Goal: Task Accomplishment & Management: Manage account settings

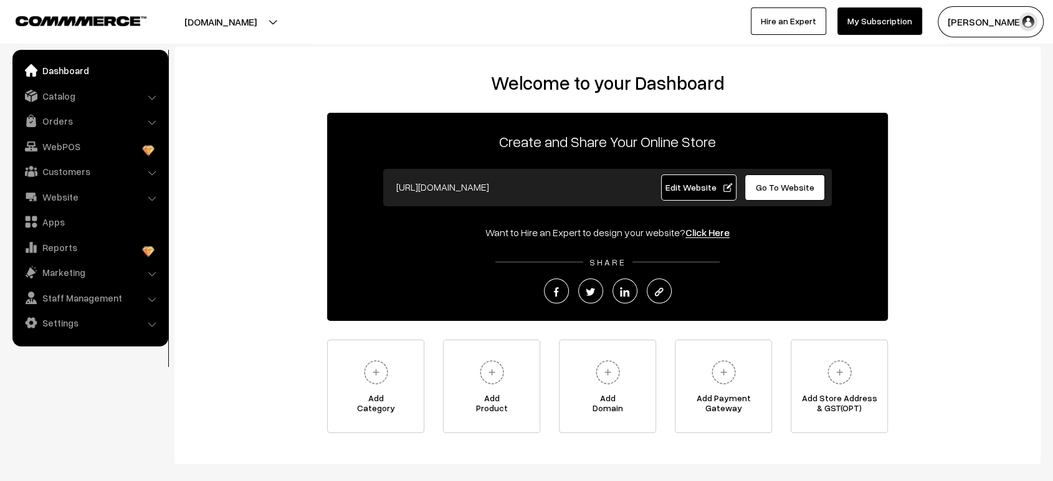
click at [693, 198] on link "Edit Website" at bounding box center [699, 187] width 76 height 26
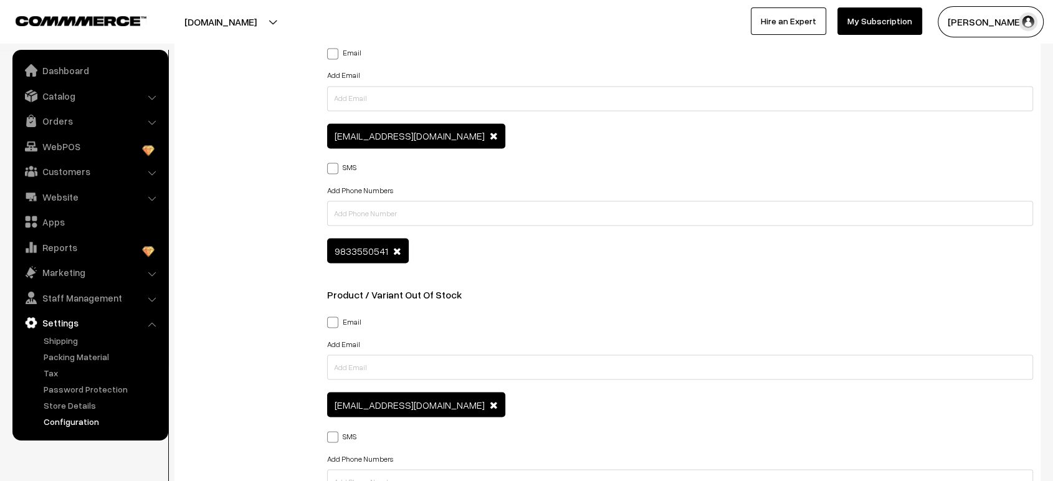
scroll to position [1001, 0]
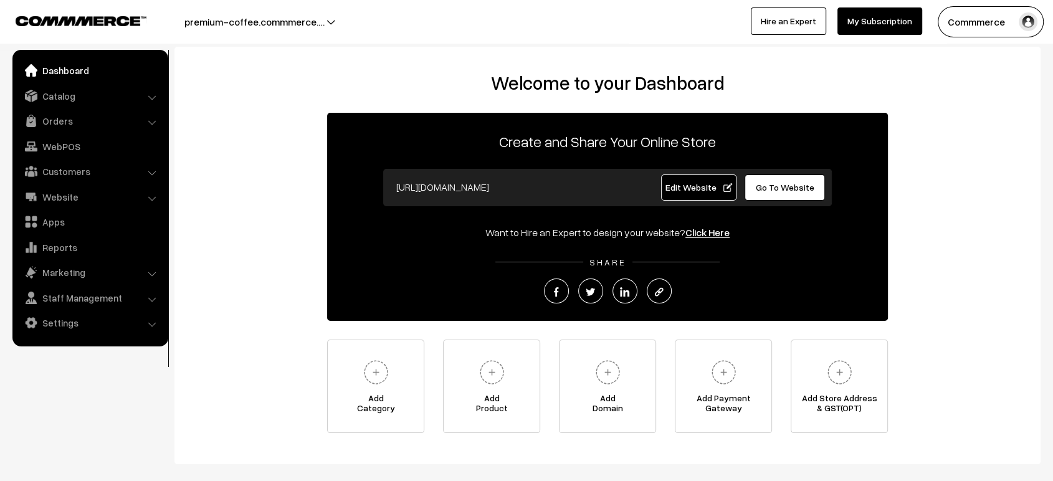
click at [683, 195] on link "Edit Website" at bounding box center [699, 187] width 76 height 26
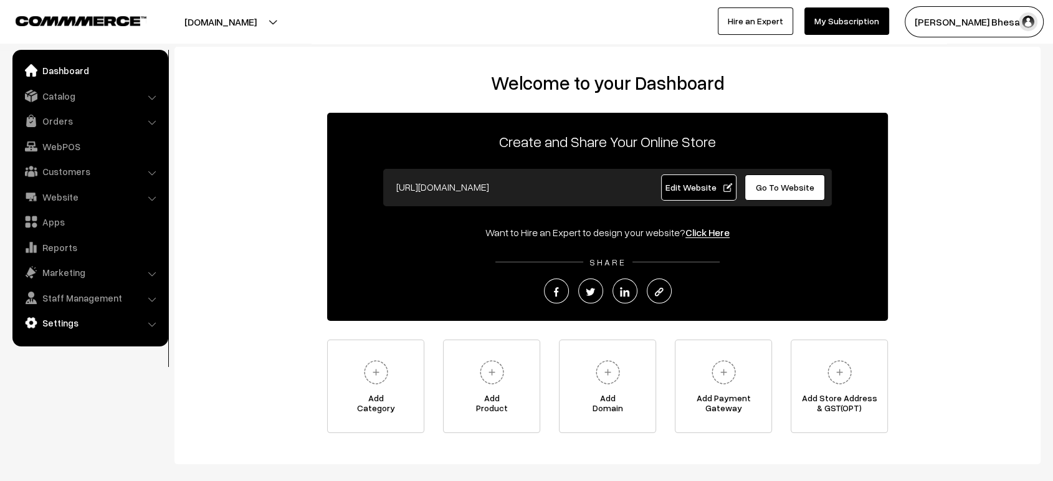
click at [80, 326] on link "Settings" at bounding box center [90, 322] width 148 height 22
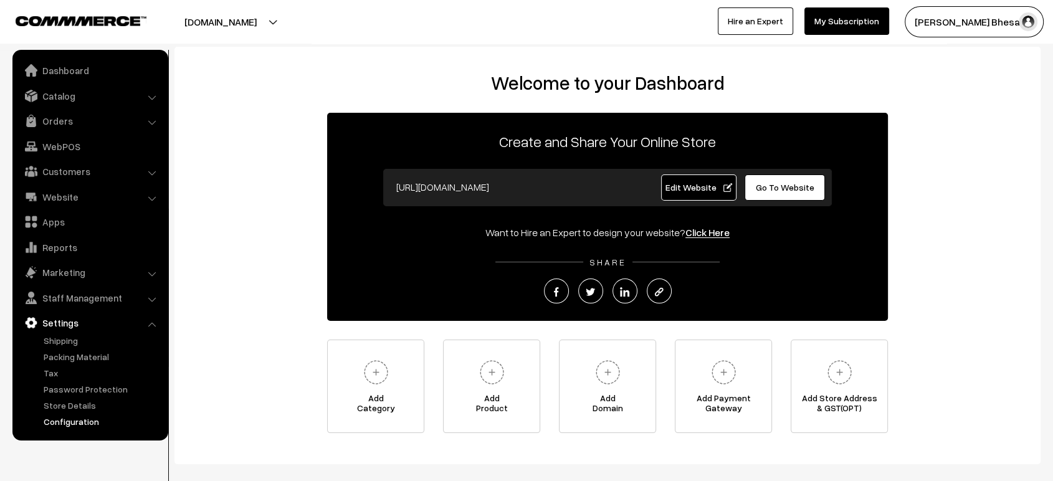
click at [77, 419] on link "Configuration" at bounding box center [101, 421] width 123 height 13
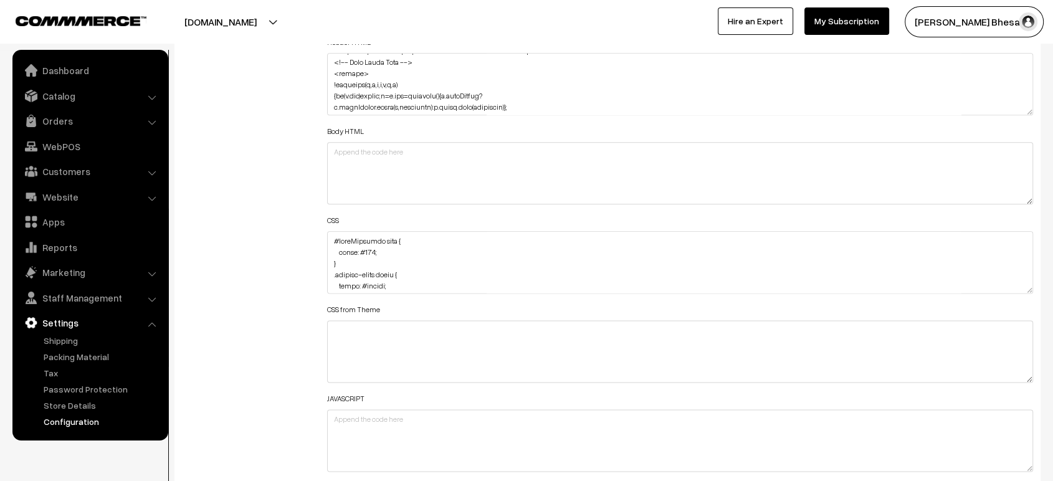
scroll to position [1528, 0]
drag, startPoint x: 1026, startPoint y: 283, endPoint x: 1059, endPoint y: 513, distance: 232.3
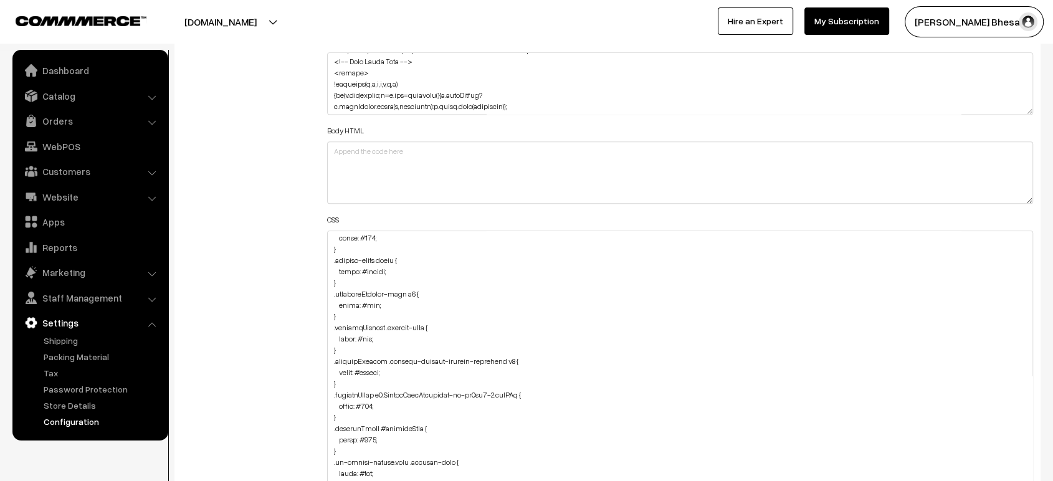
scroll to position [0, 0]
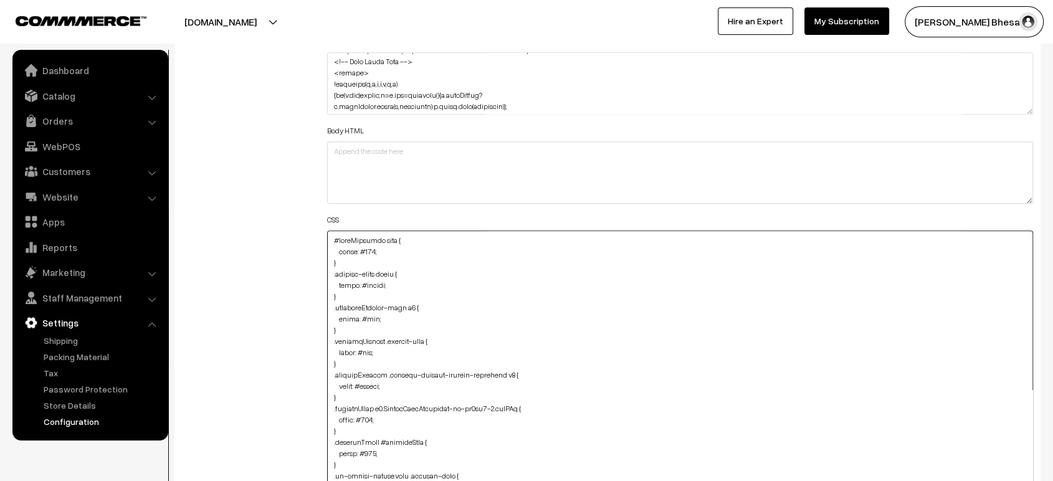
click at [330, 235] on textarea at bounding box center [680, 376] width 706 height 292
paste textarea ".productDetails .StyledBaseComponent-sc-kg5aa9-0.kXVILl Specificity: (0,3,0) { …"
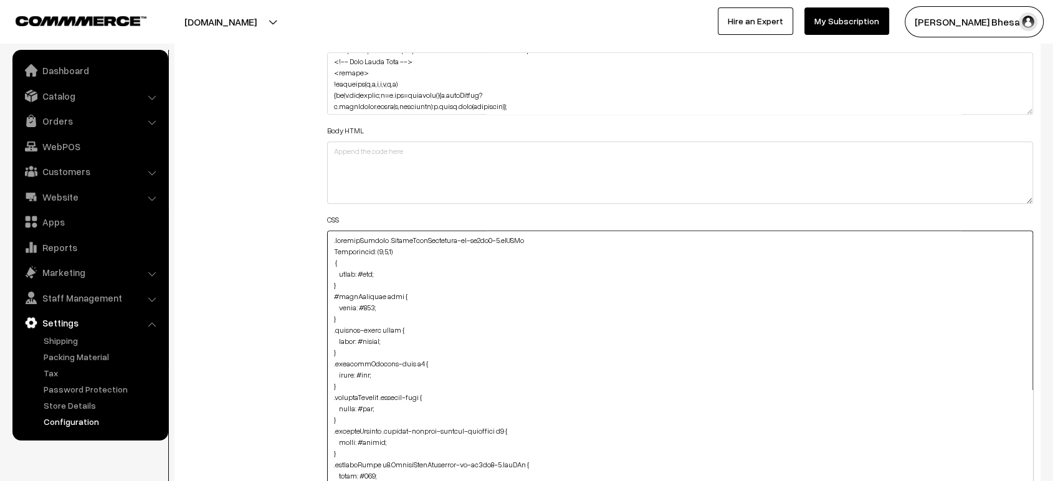
click at [399, 249] on textarea at bounding box center [680, 376] width 706 height 292
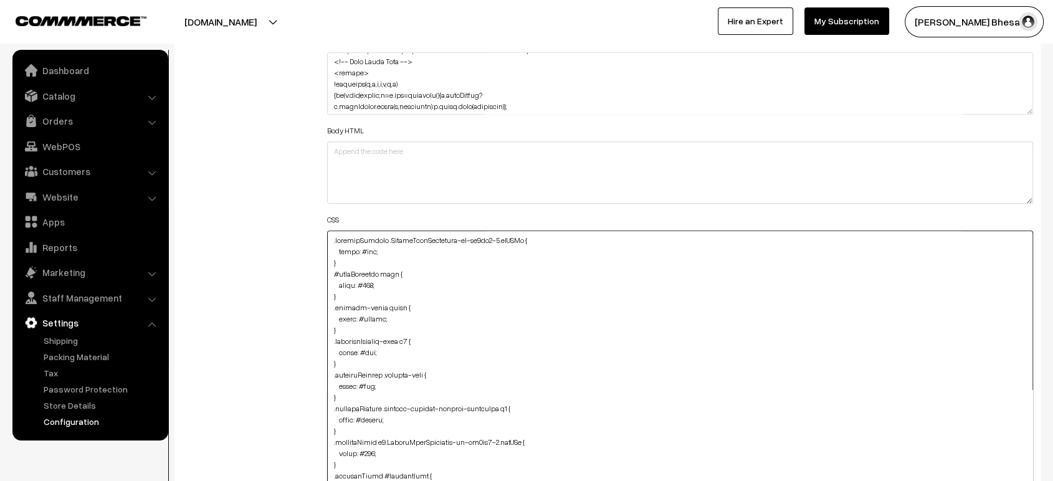
click at [504, 310] on textarea at bounding box center [680, 376] width 706 height 292
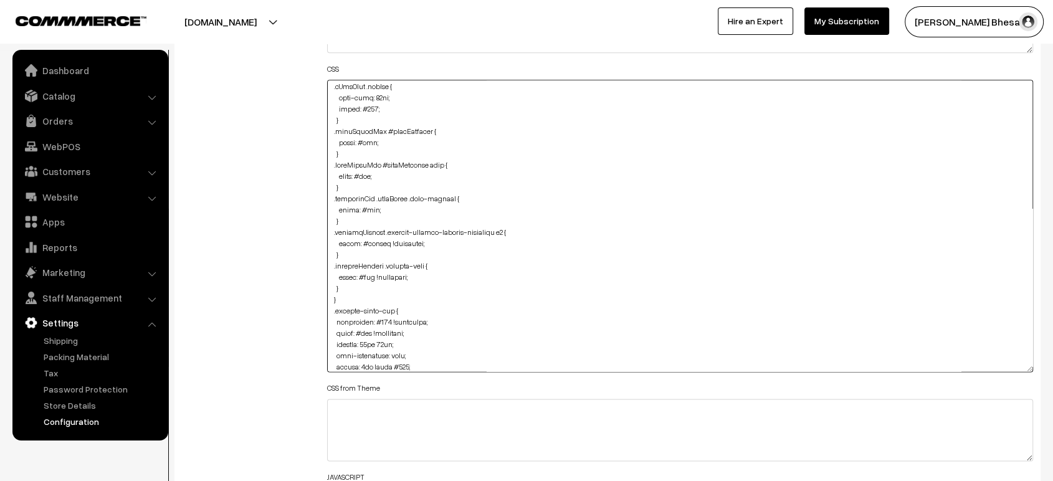
scroll to position [820, 0]
click at [352, 284] on textarea at bounding box center [680, 226] width 706 height 292
paste textarea ".productDetails .StyledBaseComponent-sc-kg5aa9-0.kXVILl Specificity: (0,3,0) { …"
drag, startPoint x: 396, startPoint y: 308, endPoint x: 323, endPoint y: 313, distance: 73.6
click at [323, 313] on div "Header HTML Body HTML CSS CSS from Theme JAVASCRIPT" at bounding box center [680, 219] width 724 height 675
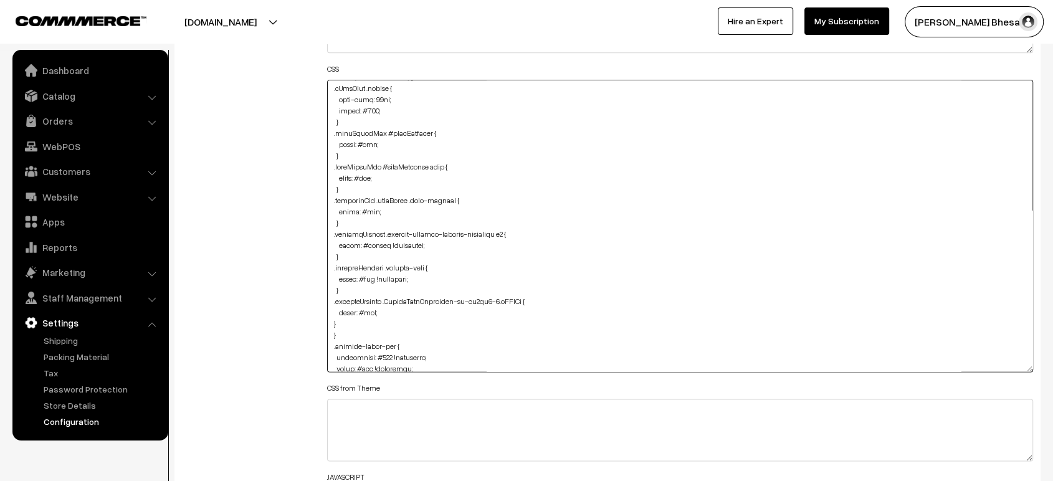
drag, startPoint x: 342, startPoint y: 321, endPoint x: 328, endPoint y: 320, distance: 13.8
click at [328, 320] on textarea at bounding box center [680, 226] width 706 height 292
click at [294, 301] on div "Additional HTML/JS/CSS" at bounding box center [245, 219] width 145 height 675
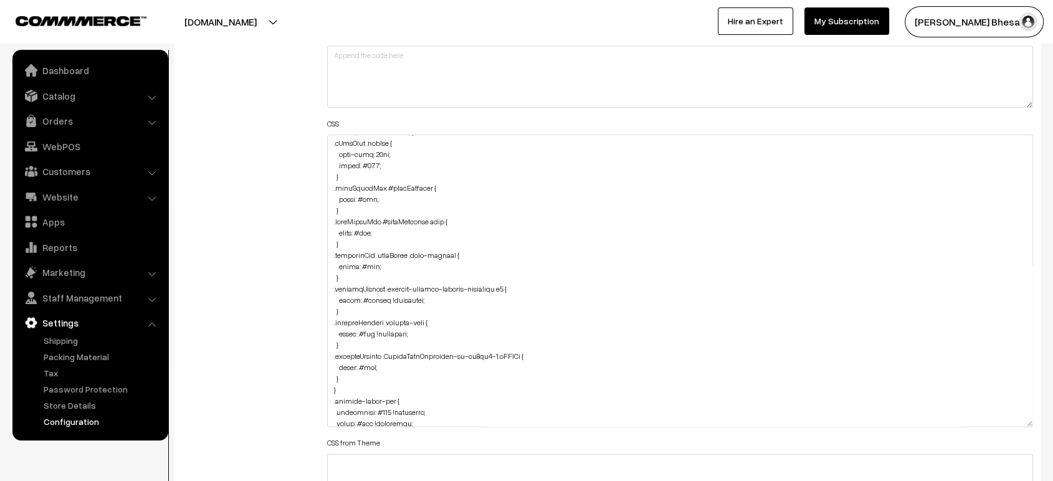
scroll to position [1624, 0]
click at [354, 372] on textarea at bounding box center [680, 281] width 706 height 292
paste textarea ".productDetails span#sizeGuide { color: #fff; }"
click at [329, 404] on textarea at bounding box center [680, 281] width 706 height 292
click at [293, 392] on div "Additional HTML/JS/CSS" at bounding box center [245, 274] width 145 height 675
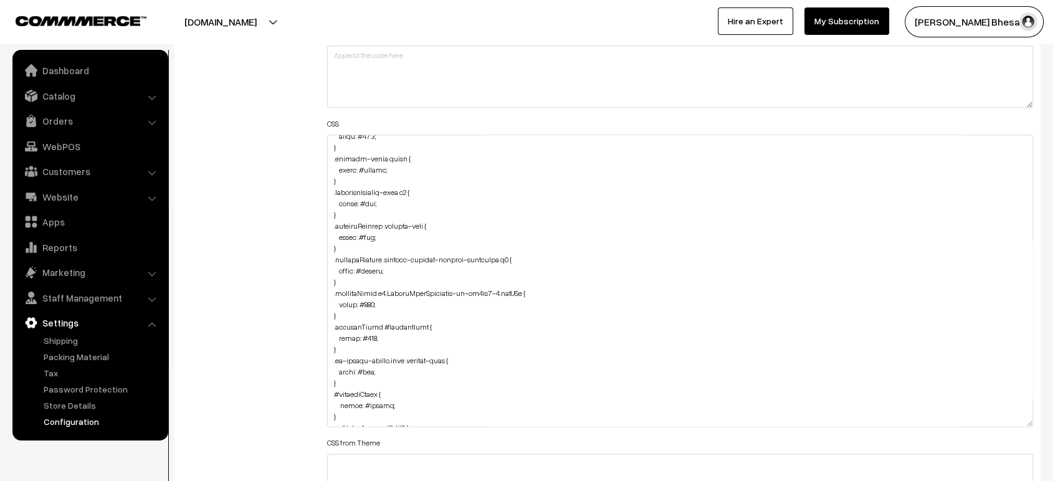
scroll to position [0, 0]
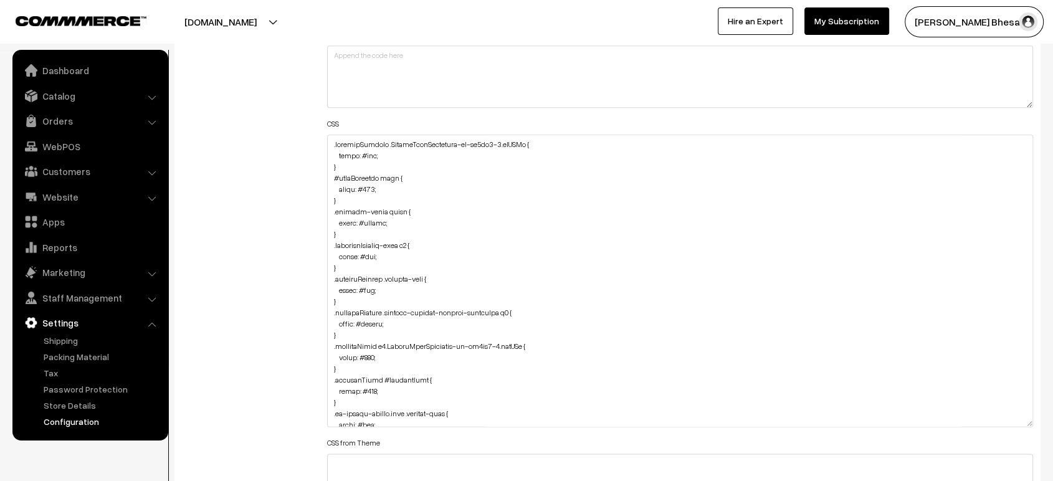
click at [324, 138] on div "Header HTML Body HTML CSS CSS from Theme JAVASCRIPT" at bounding box center [680, 274] width 724 height 675
click at [336, 142] on textarea at bounding box center [680, 281] width 706 height 292
paste textarea ".productDetails span#sizeGuide { color: #fff; }"
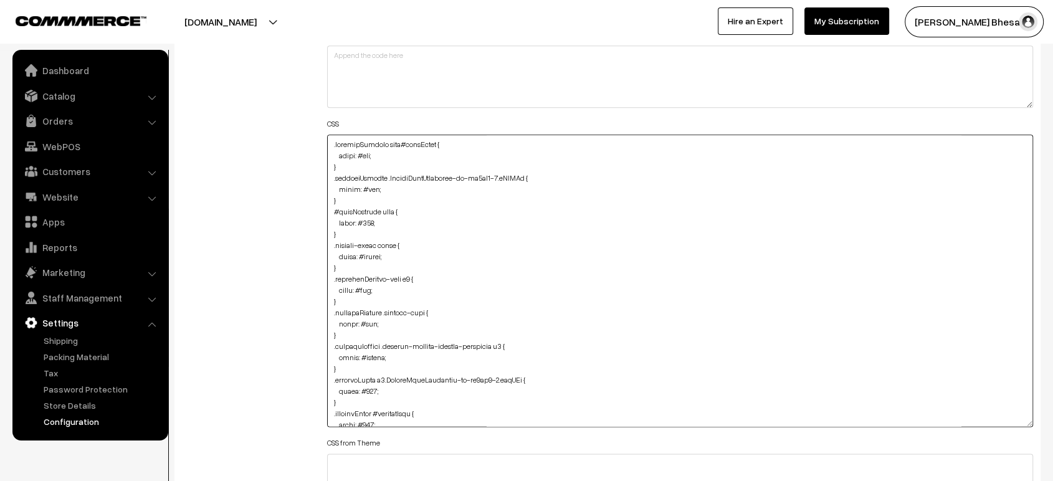
type textarea ".productDetails span#sizeGuide { color: #fff; } .productDetails .StyledBaseComp…"
click at [277, 155] on div "Additional HTML/JS/CSS" at bounding box center [245, 274] width 145 height 675
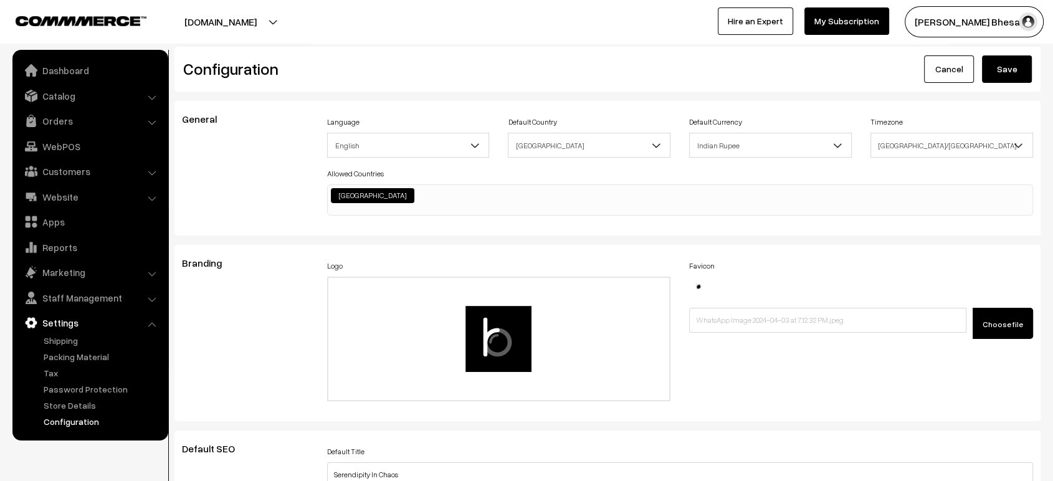
click at [990, 84] on div "Configuration Cancel Save" at bounding box center [607, 69] width 866 height 45
click at [1008, 70] on button "Save" at bounding box center [1007, 68] width 50 height 27
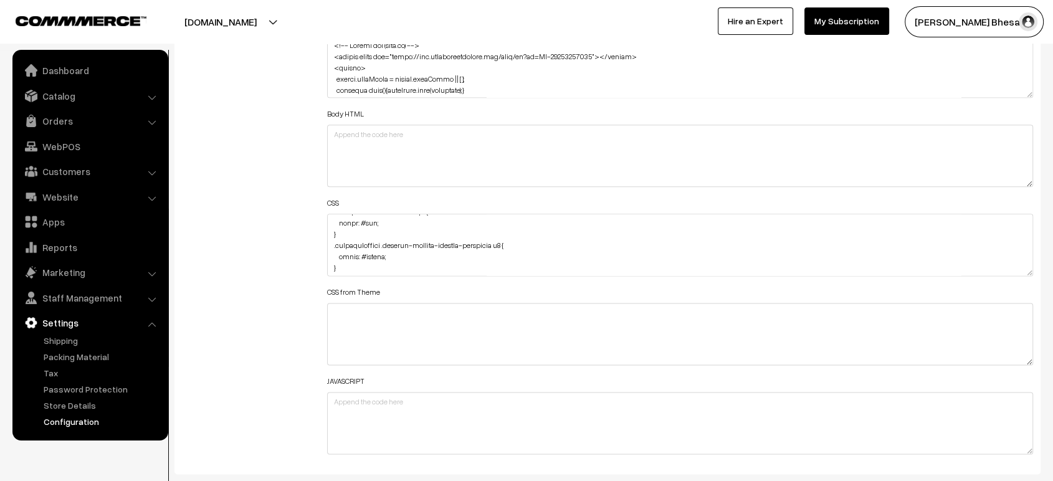
scroll to position [976, 0]
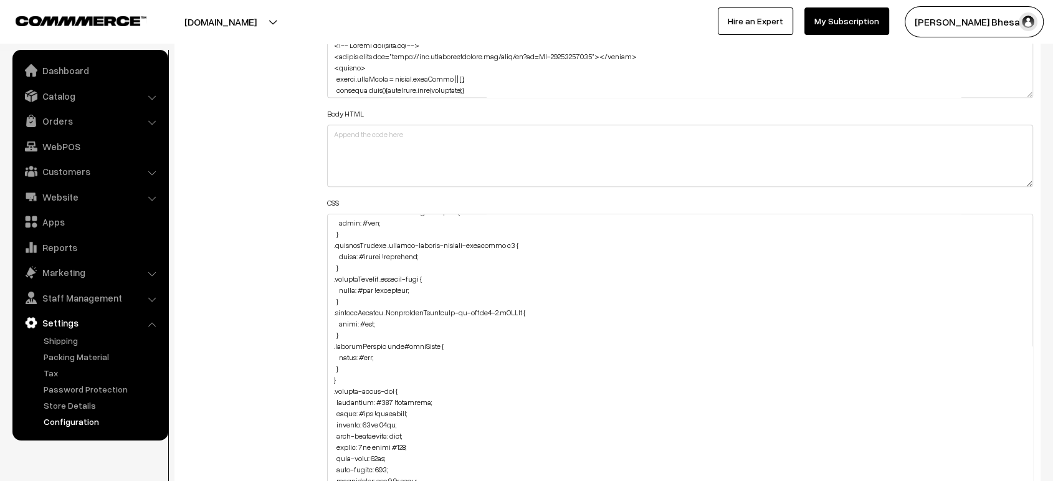
drag, startPoint x: 1026, startPoint y: 263, endPoint x: 1003, endPoint y: 487, distance: 224.8
drag, startPoint x: 341, startPoint y: 261, endPoint x: 329, endPoint y: 245, distance: 20.1
click at [329, 245] on textarea at bounding box center [680, 357] width 706 height 286
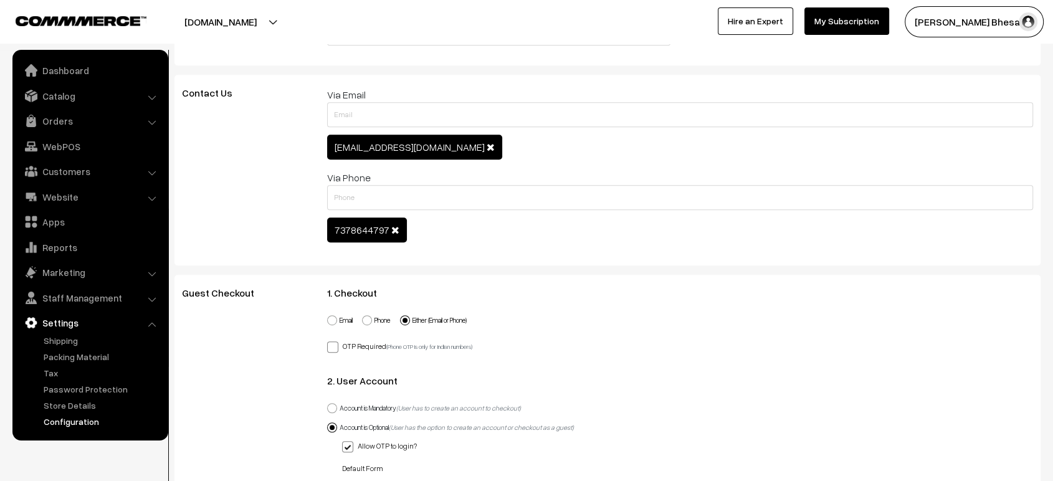
scroll to position [0, 0]
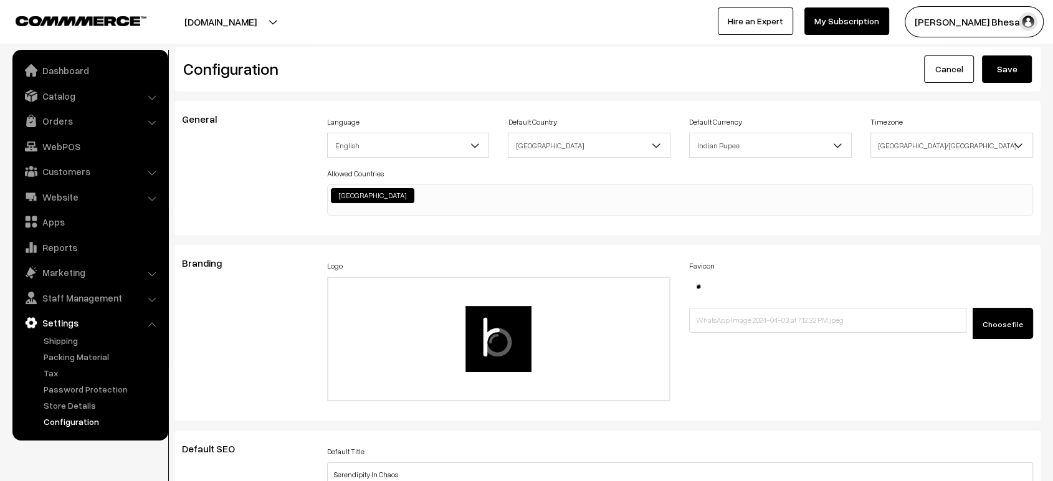
type textarea ".productDetails span#sizeGuide { color: #fff; } .productDetails .StyledBaseComp…"
click at [1013, 65] on button "Save" at bounding box center [1007, 68] width 50 height 27
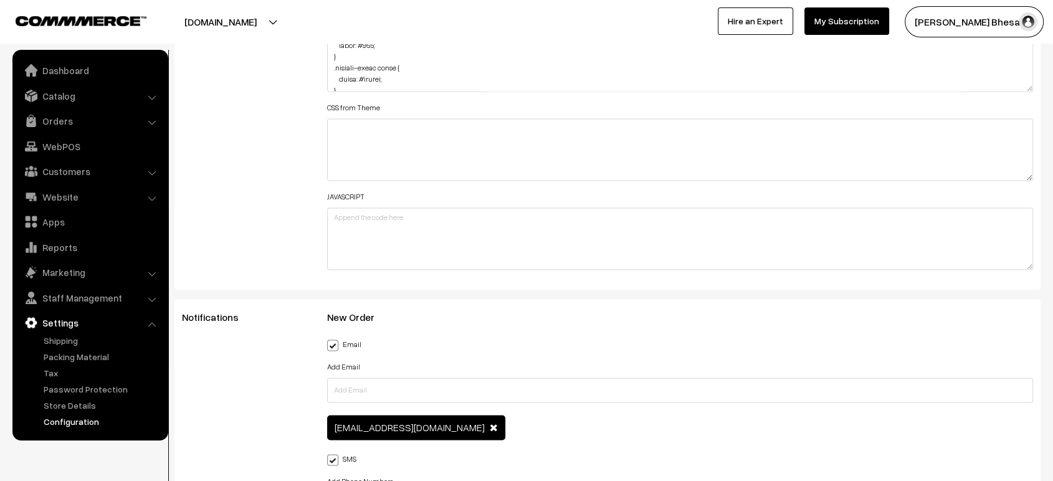
scroll to position [1739, 0]
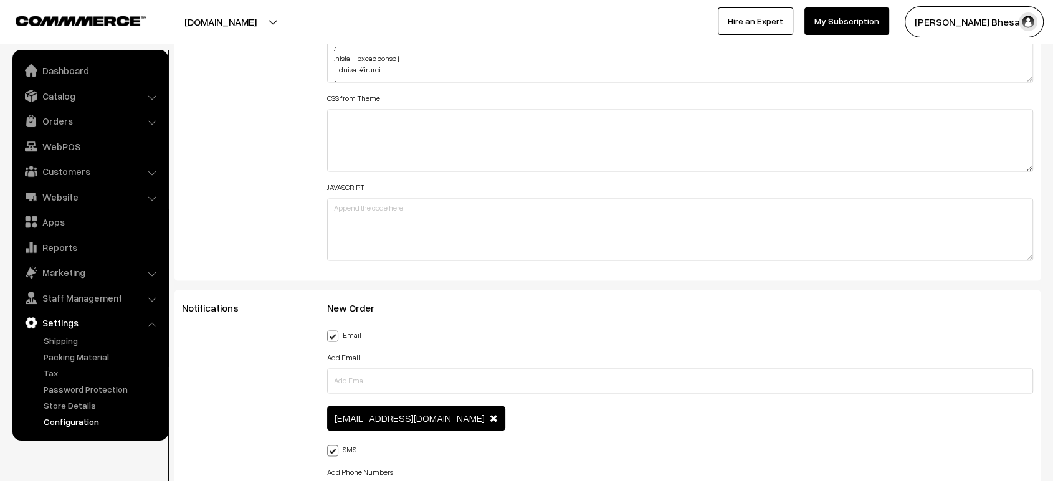
drag, startPoint x: 1026, startPoint y: 74, endPoint x: 931, endPoint y: 513, distance: 449.3
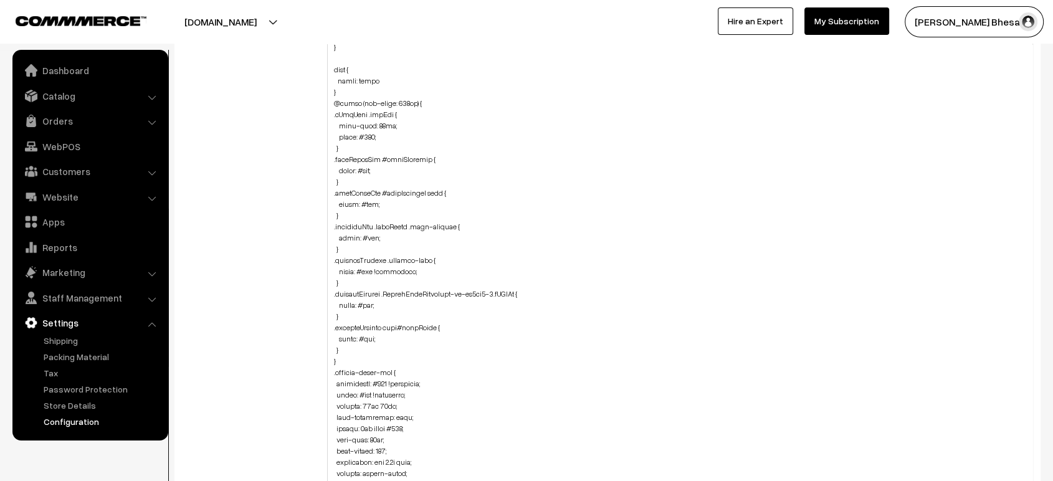
scroll to position [768, 0]
click at [346, 247] on textarea at bounding box center [680, 270] width 706 height 501
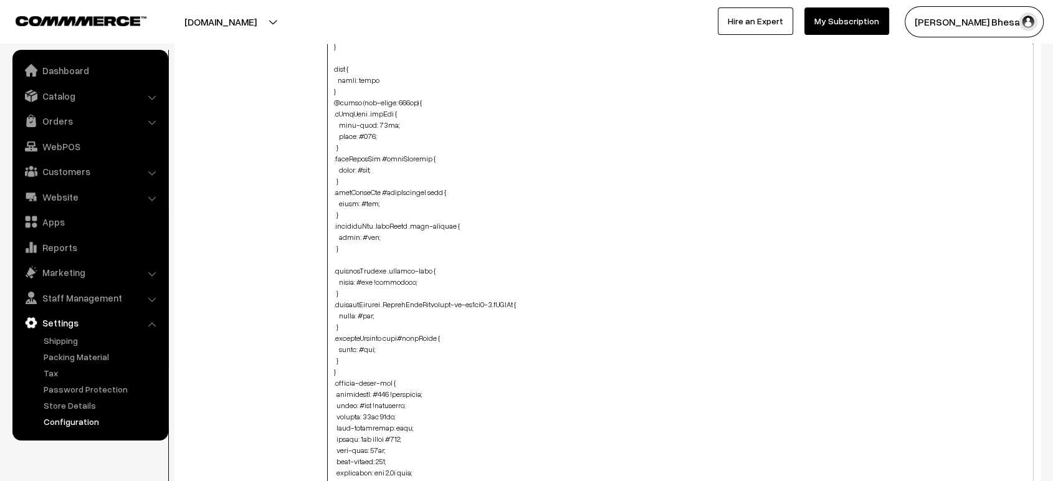
paste textarea ".productDetails .product-details-variant-container h4 { color: #ffffff !importa…"
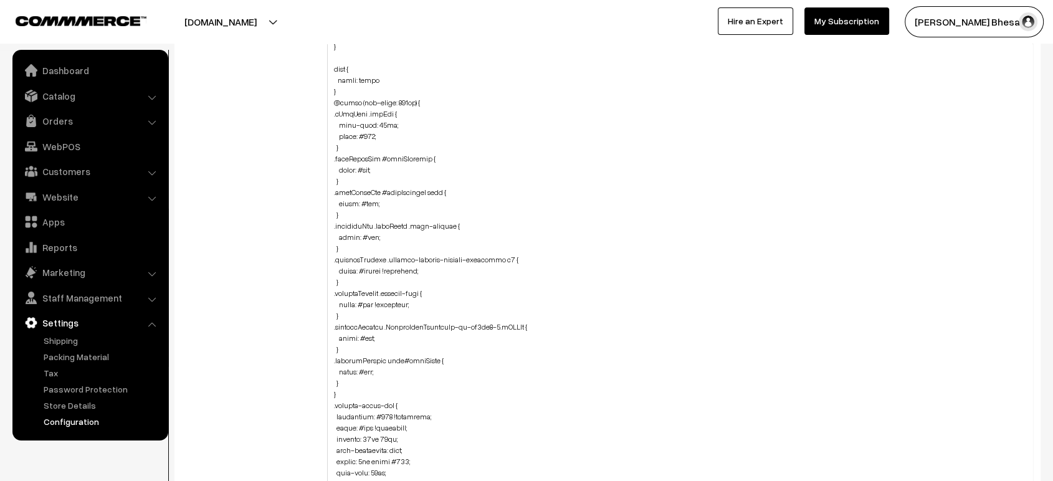
click at [282, 267] on div "Additional HTML/JS/CSS" at bounding box center [245, 264] width 145 height 884
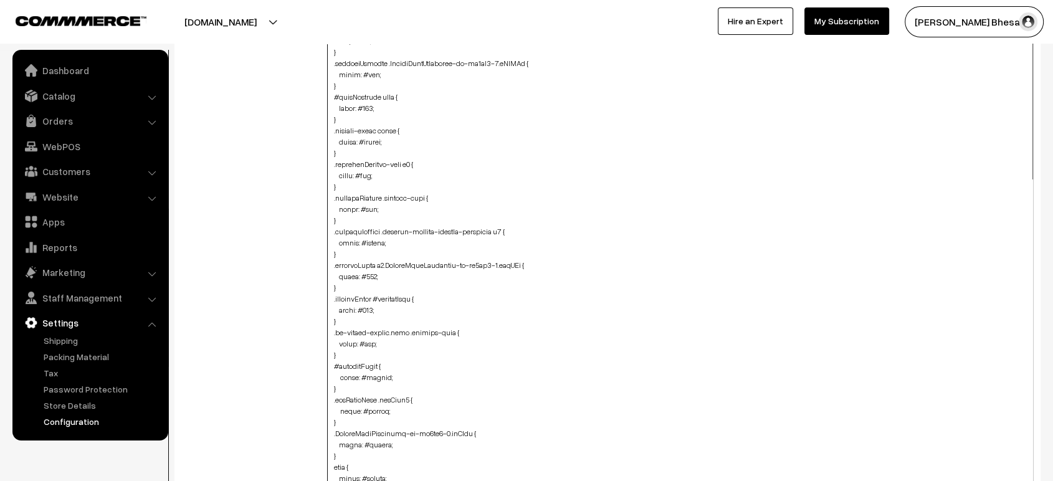
scroll to position [0, 0]
click at [378, 237] on textarea at bounding box center [680, 270] width 706 height 501
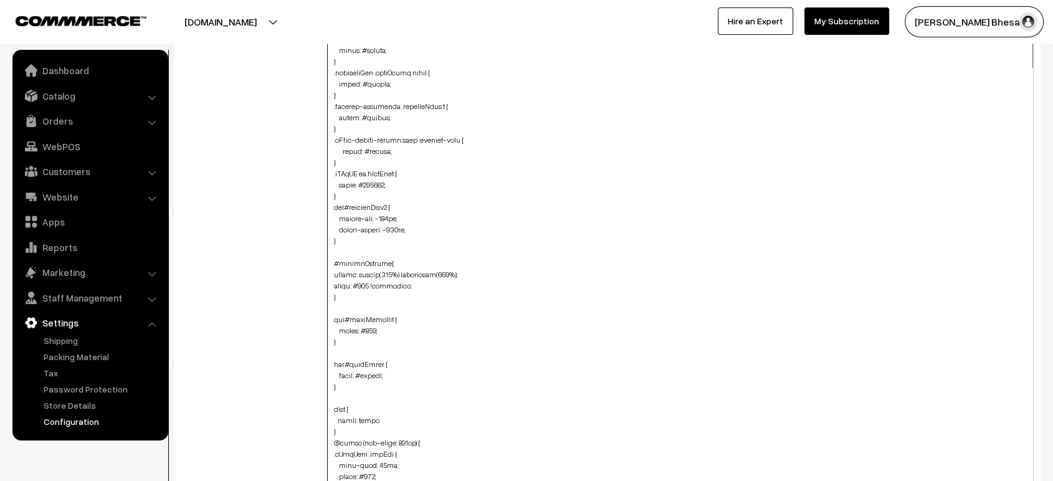
scroll to position [429, 0]
drag, startPoint x: 370, startPoint y: 280, endPoint x: 400, endPoint y: 280, distance: 30.5
click at [400, 280] on textarea at bounding box center [680, 270] width 706 height 501
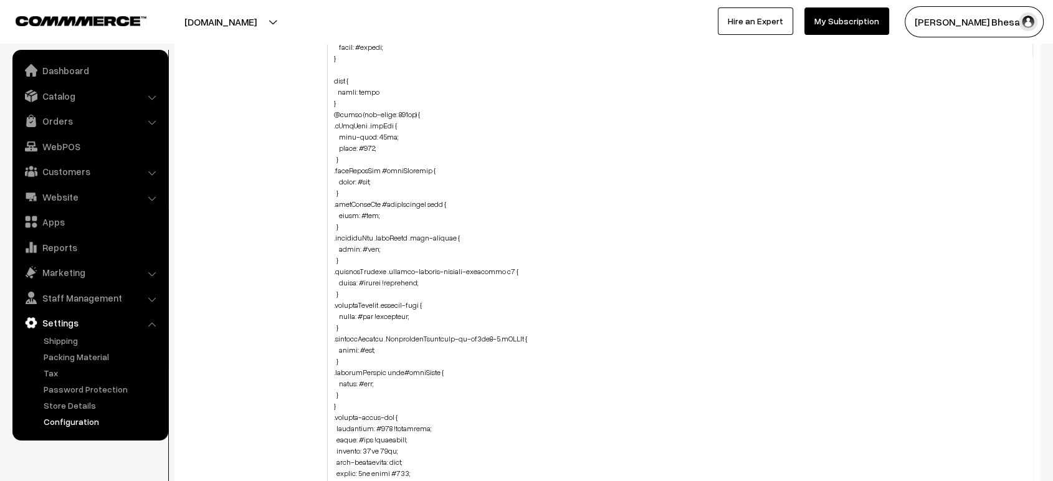
scroll to position [0, 0]
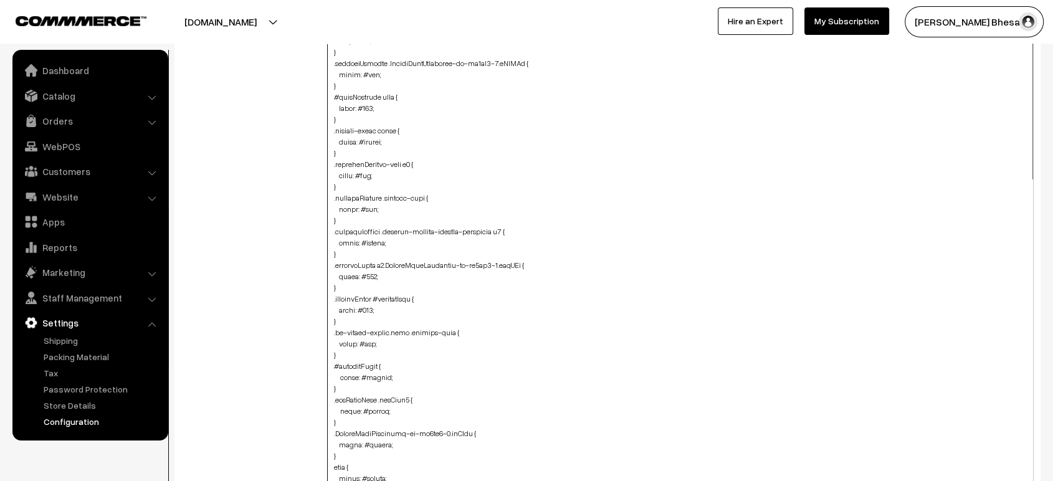
click at [379, 236] on textarea at bounding box center [680, 270] width 706 height 501
paste textarea "!important"
type textarea ".productDetails span#sizeGuide { color: #fff; } .productDetails .StyledBaseComp…"
click at [212, 224] on div "Additional HTML/JS/CSS" at bounding box center [245, 264] width 145 height 884
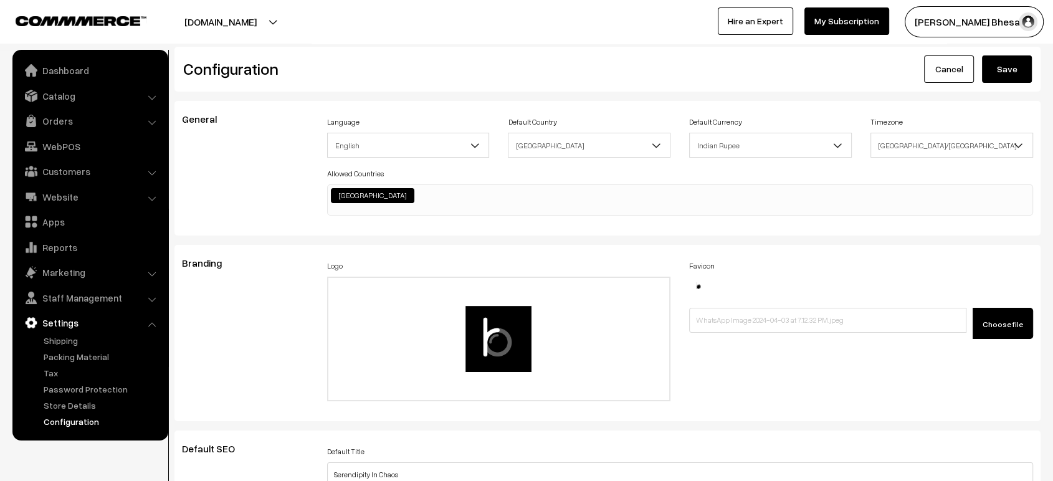
click at [1005, 75] on button "Save" at bounding box center [1007, 68] width 50 height 27
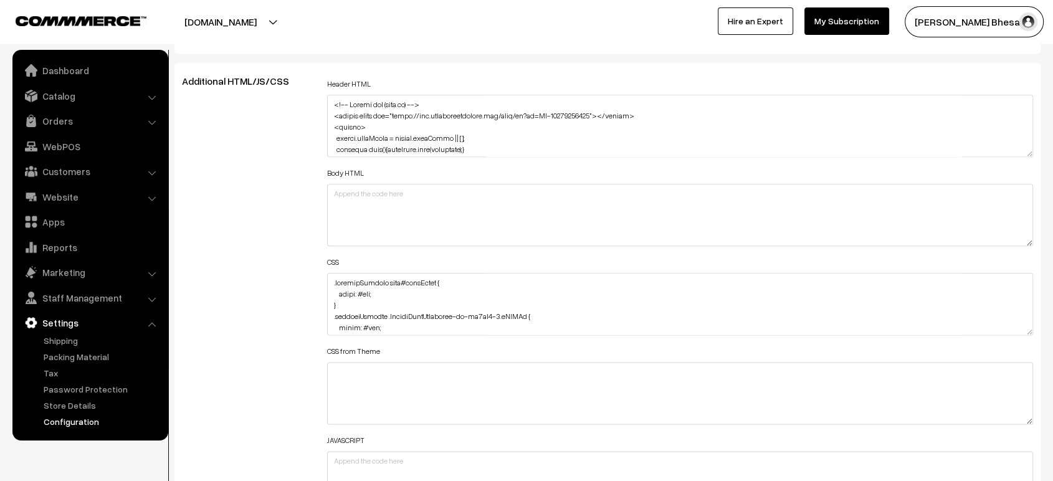
scroll to position [1487, 0]
click at [329, 283] on textarea at bounding box center [680, 303] width 706 height 62
paste textarea ".deliveryPincode-wrap button { color: #fff; }"
type textarea ".deliveryPincode-wrap button { color: #fff; } .productDetails span#sizeGuide { …"
click at [285, 268] on div "Additional HTML/JS/CSS" at bounding box center [245, 297] width 145 height 445
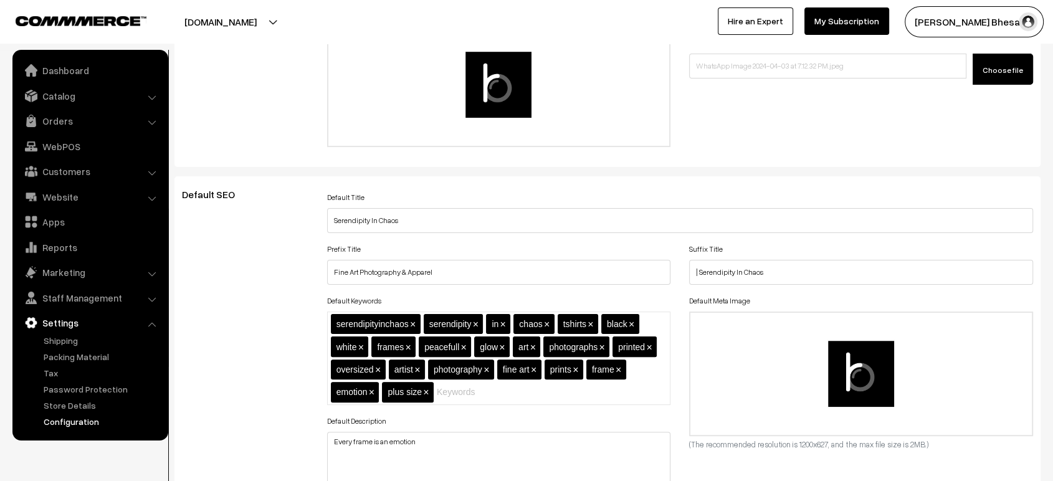
scroll to position [0, 0]
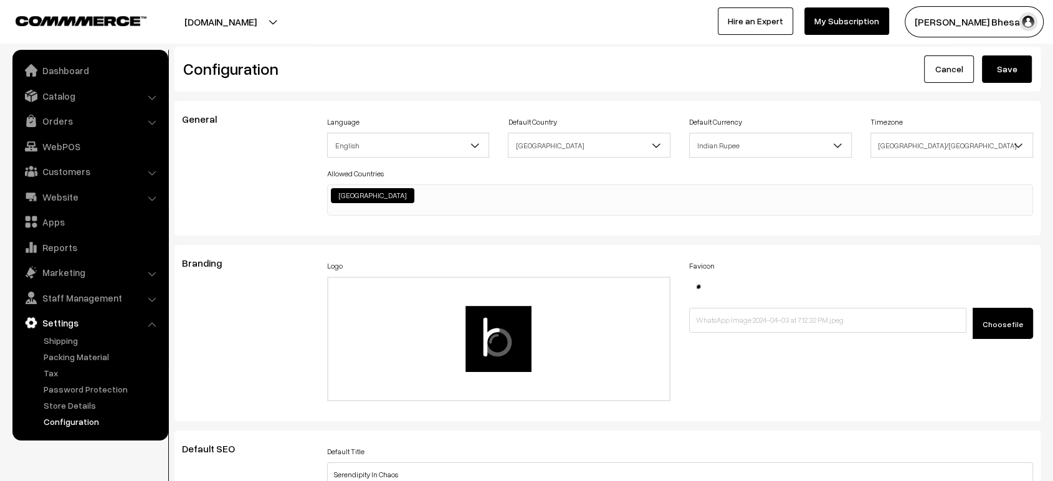
click at [1006, 64] on button "Save" at bounding box center [1007, 68] width 50 height 27
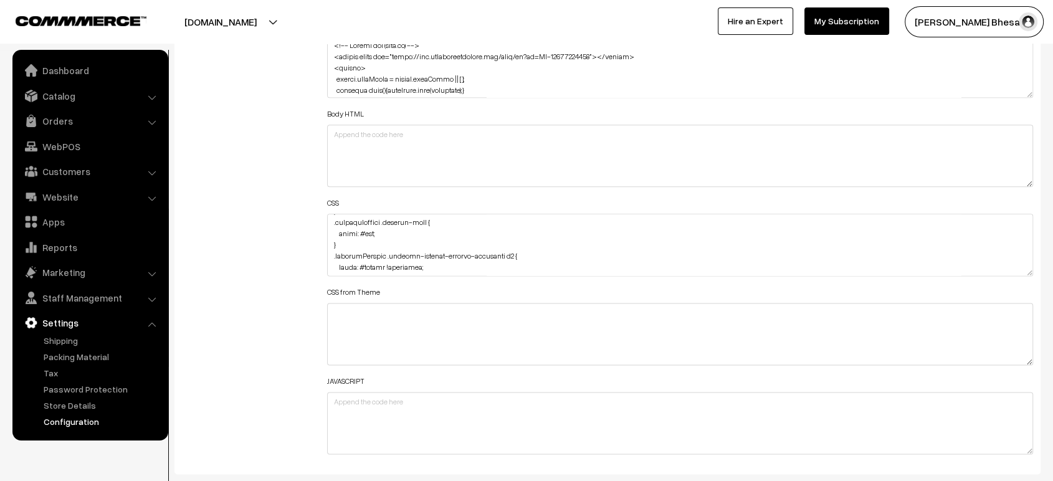
scroll to position [227, 0]
click at [384, 238] on textarea at bounding box center [680, 245] width 706 height 62
click at [369, 265] on textarea at bounding box center [680, 245] width 706 height 62
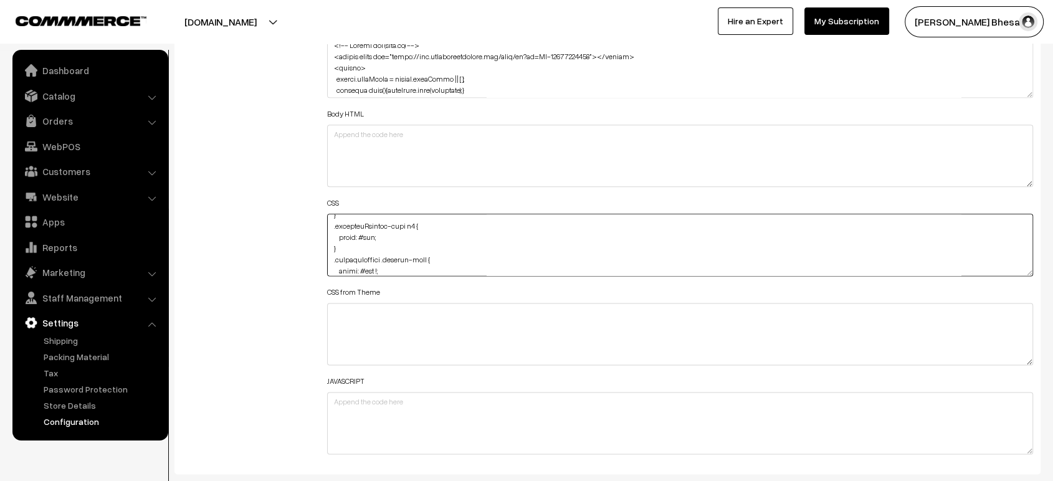
paste textarea "important"
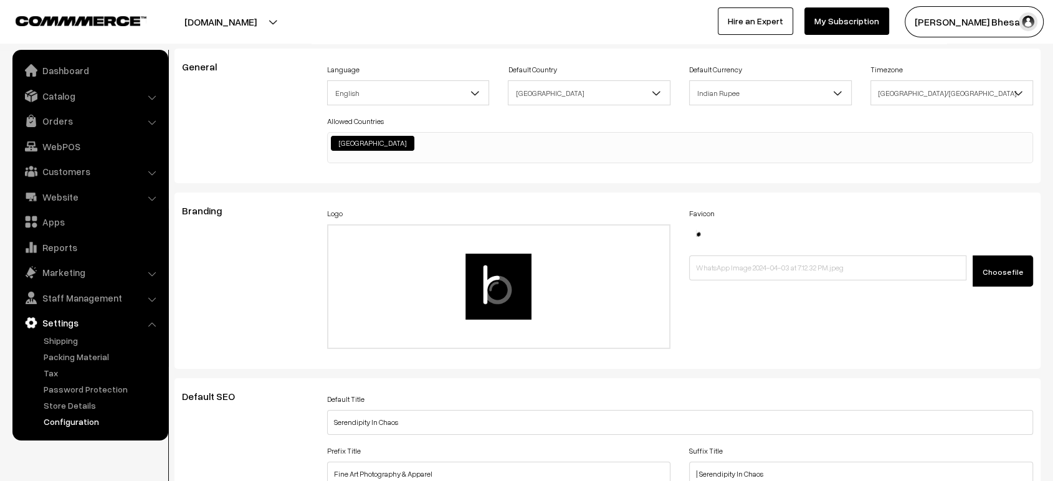
scroll to position [0, 0]
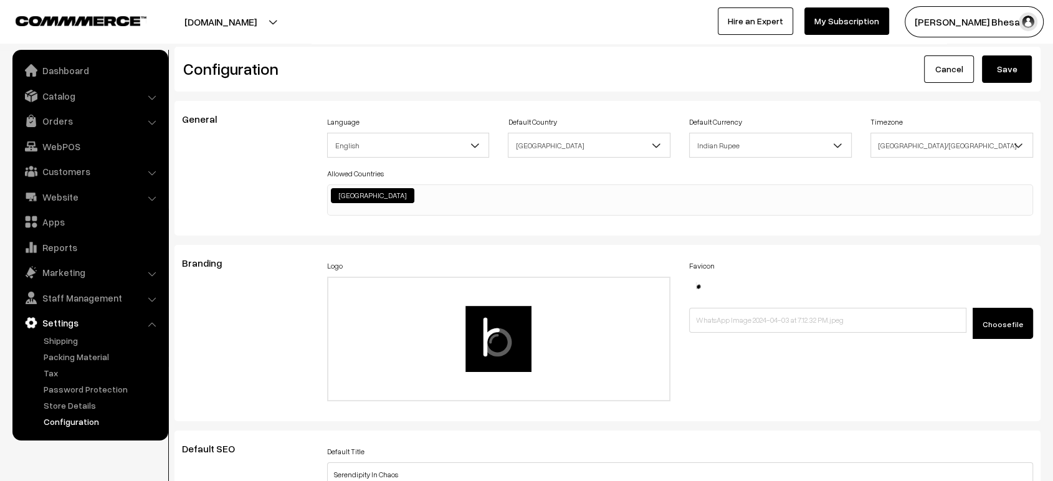
type textarea ".deliveryPincode-wrap button { color: #fff; } .productDetails span#sizeGuide { …"
click at [1009, 72] on button "Save" at bounding box center [1007, 68] width 50 height 27
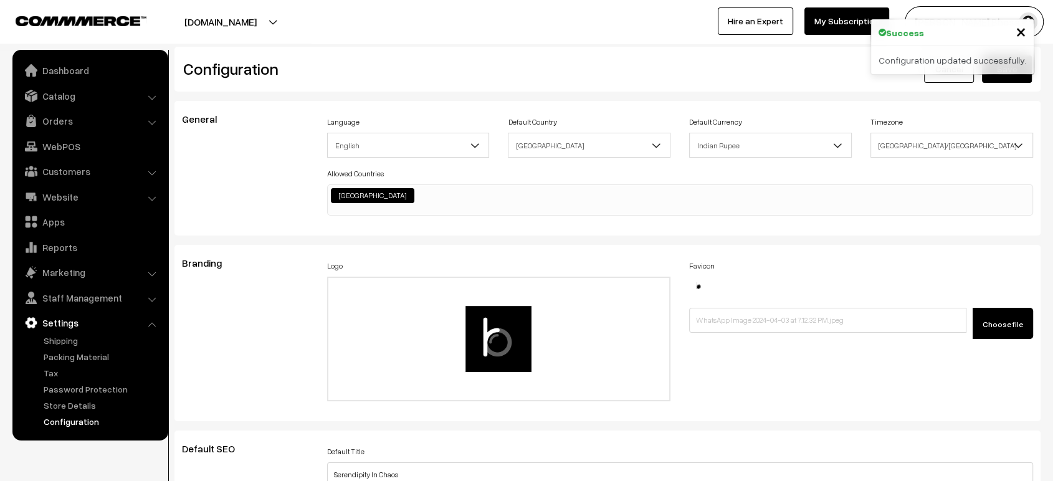
scroll to position [1001, 0]
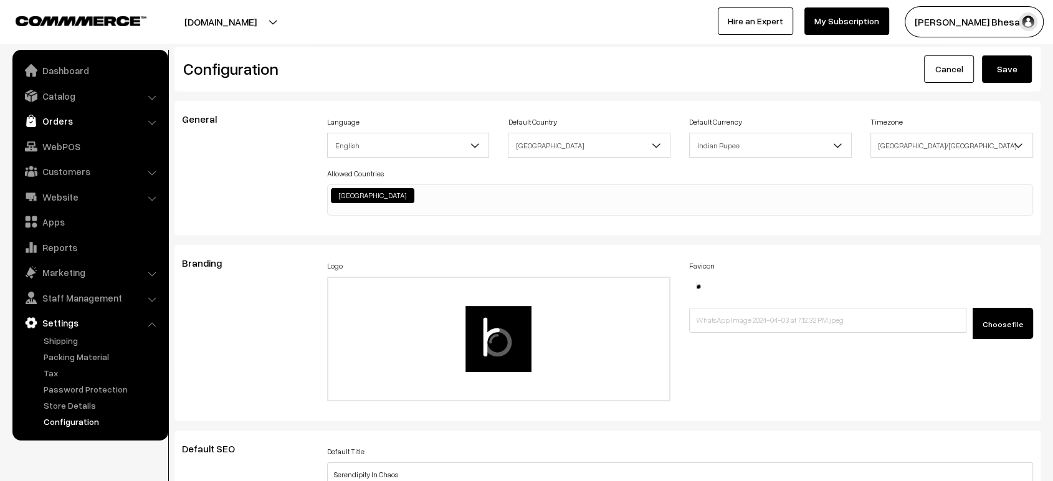
click at [72, 118] on link "Orders" at bounding box center [90, 121] width 148 height 22
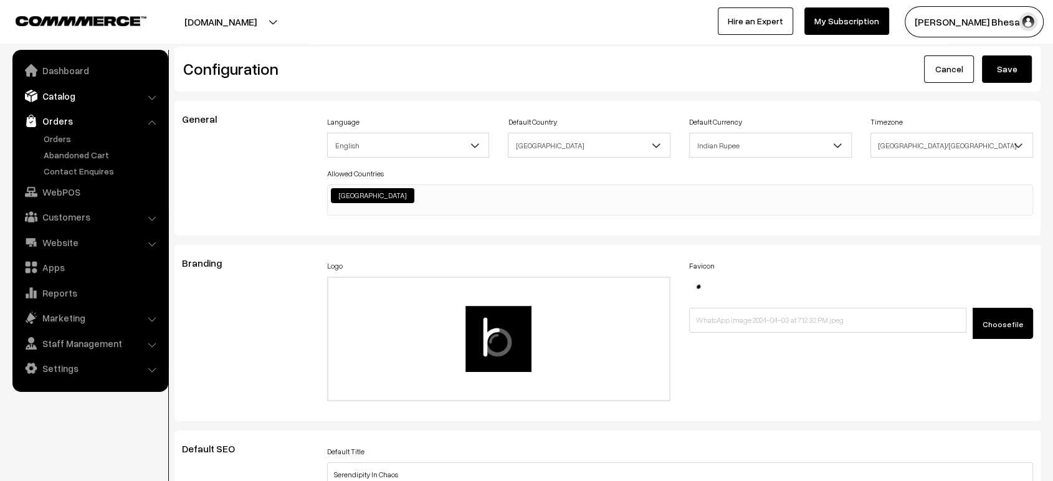
click at [70, 95] on link "Catalog" at bounding box center [90, 96] width 148 height 22
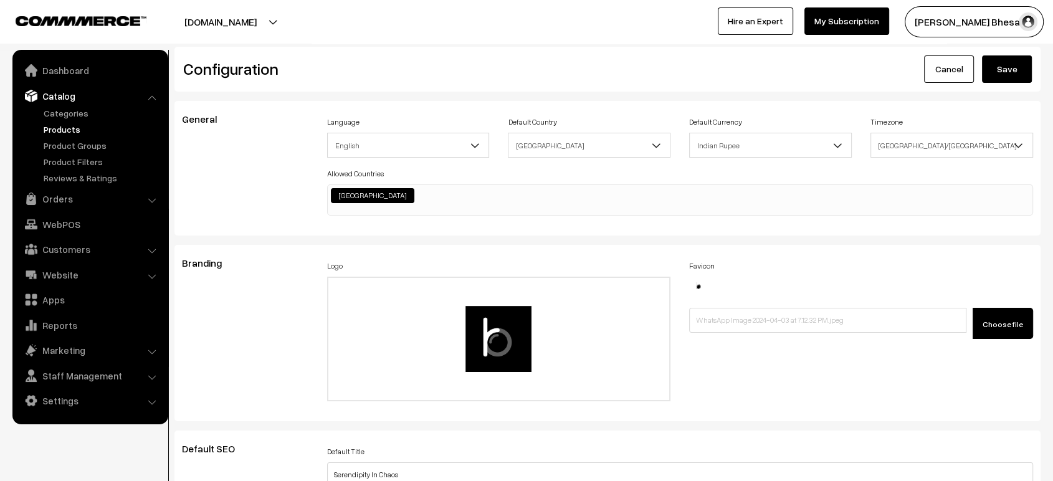
click at [62, 133] on link "Products" at bounding box center [101, 129] width 123 height 13
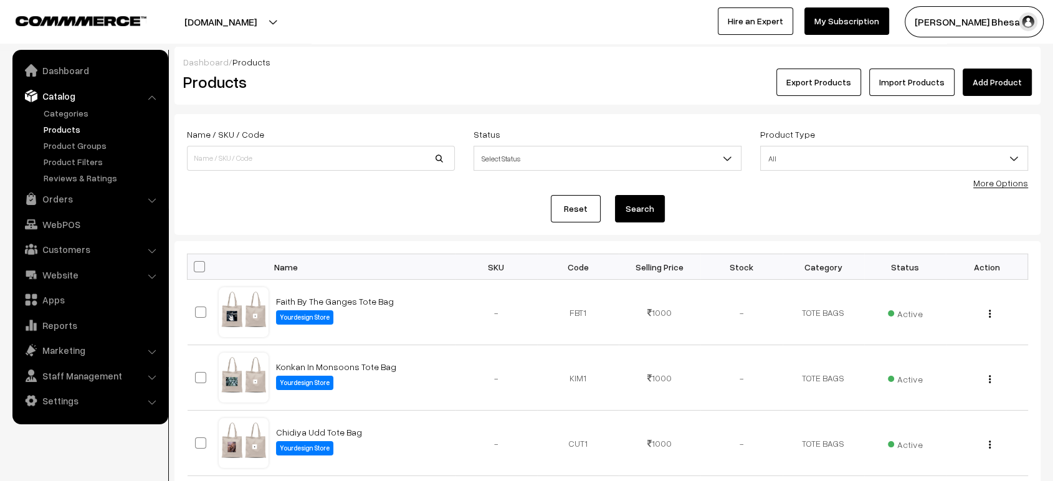
click at [990, 181] on link "More Options" at bounding box center [1000, 183] width 55 height 11
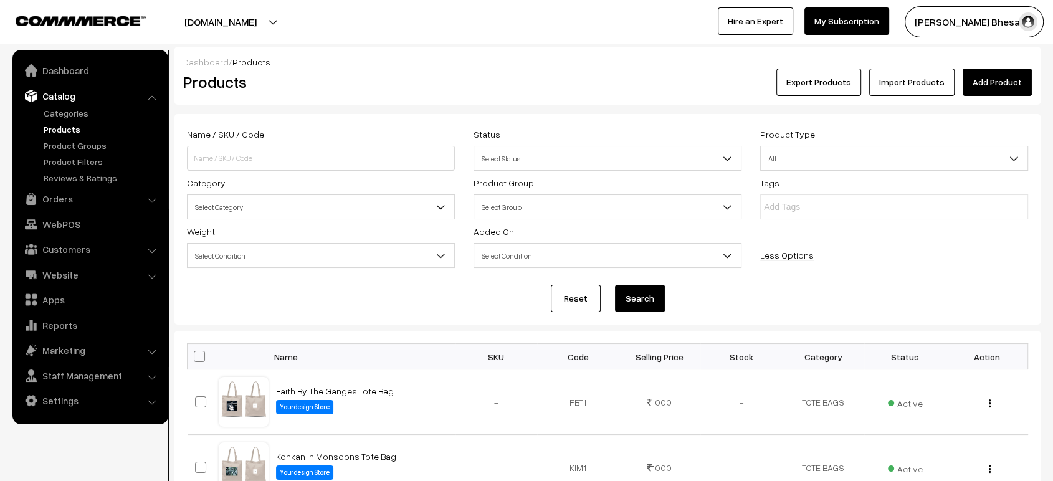
click at [319, 208] on span "Select Category" at bounding box center [320, 207] width 267 height 22
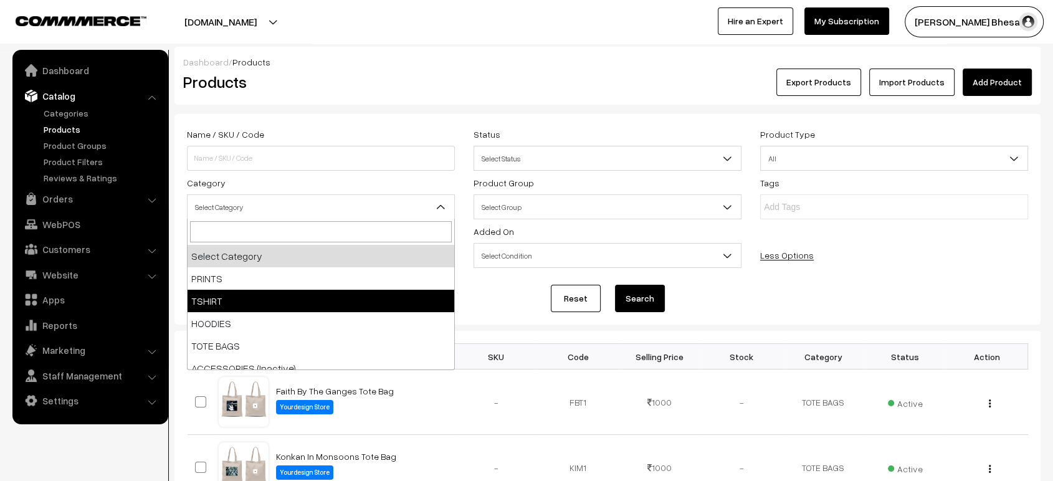
select select "26"
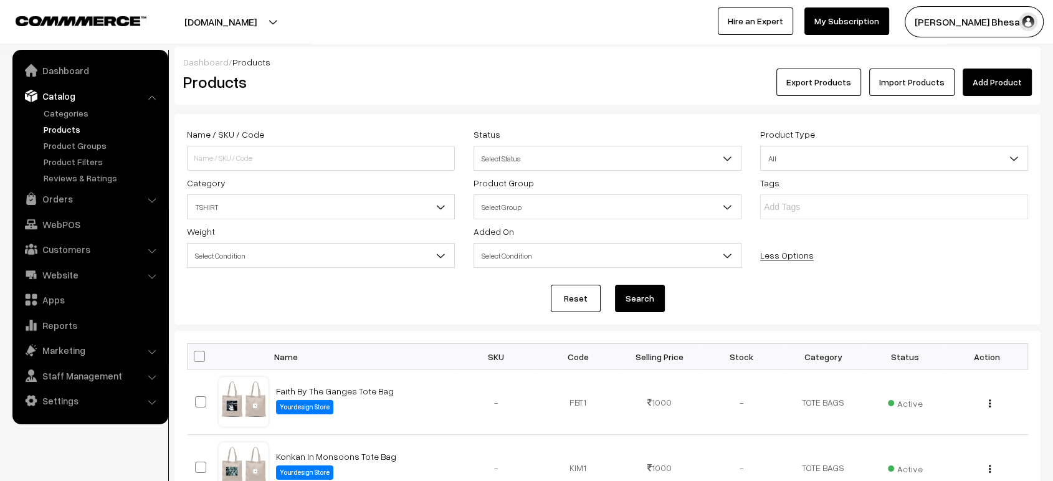
click at [638, 296] on button "Search" at bounding box center [640, 298] width 50 height 27
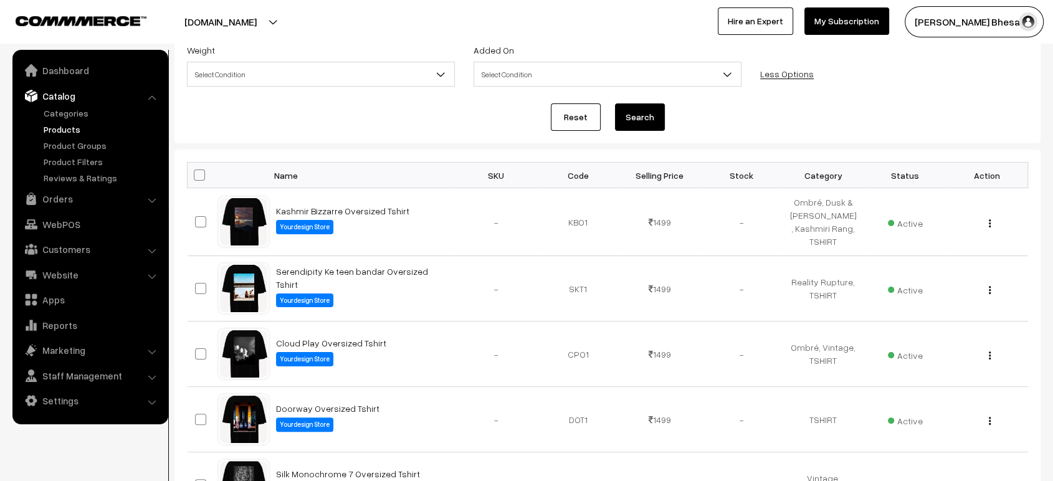
scroll to position [182, 0]
click at [989, 219] on img "button" at bounding box center [989, 223] width 2 height 8
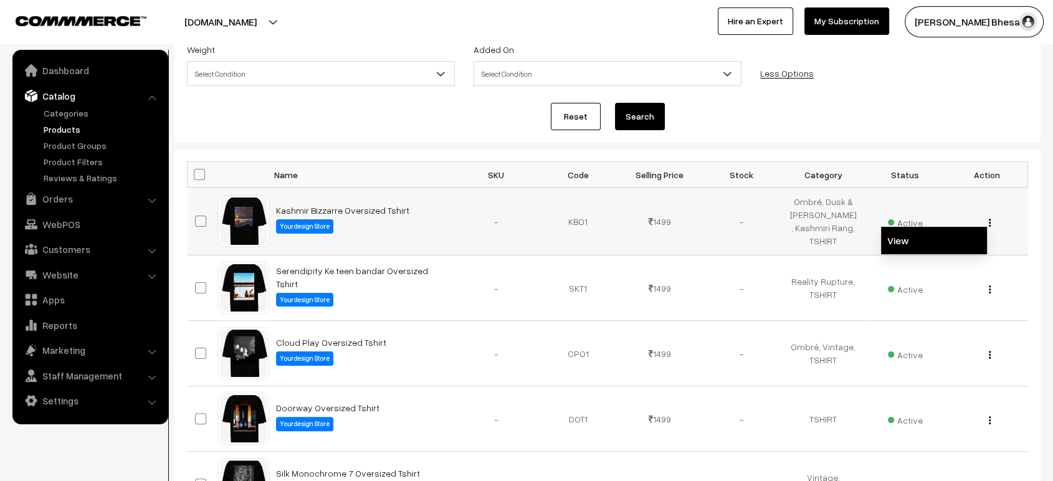
click at [904, 237] on link "View" at bounding box center [934, 240] width 106 height 27
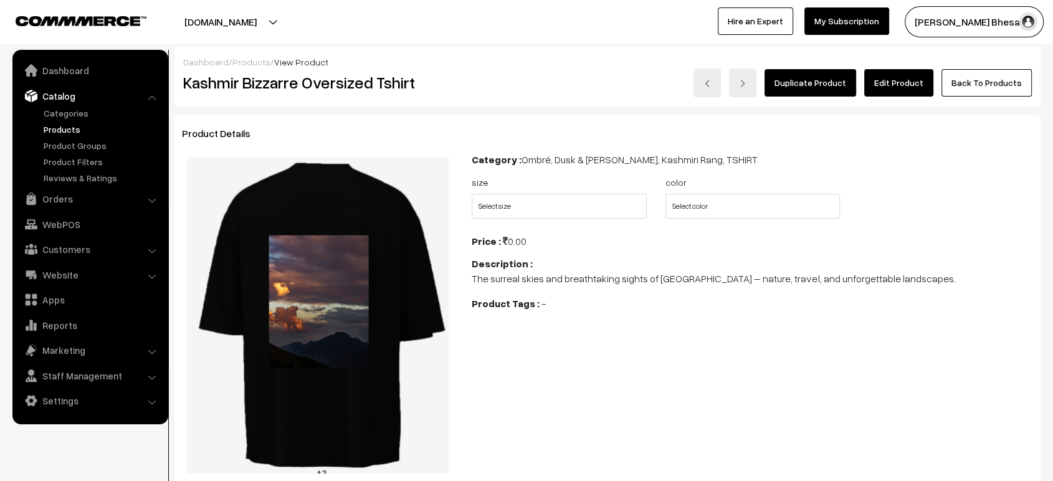
click at [906, 89] on link "Edit Product" at bounding box center [898, 82] width 69 height 27
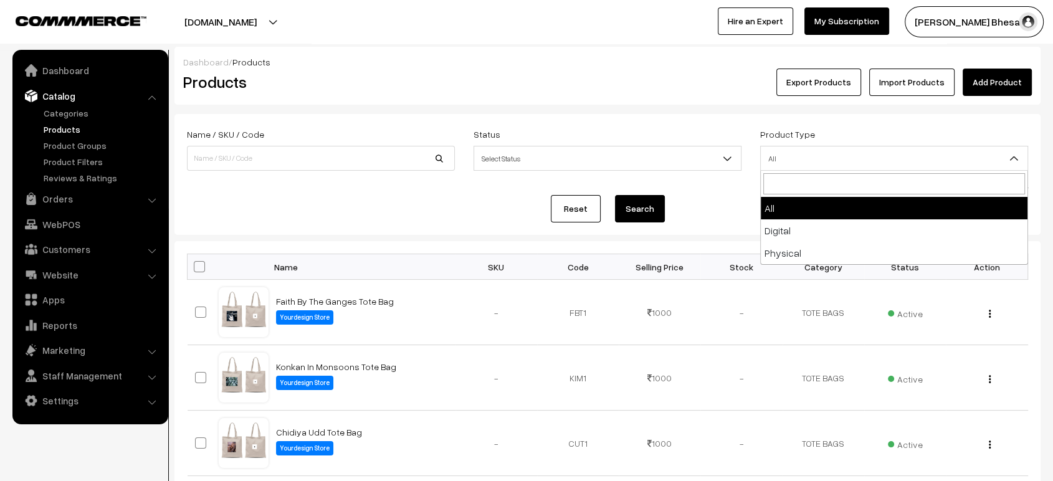
click at [976, 152] on span "All" at bounding box center [893, 159] width 267 height 22
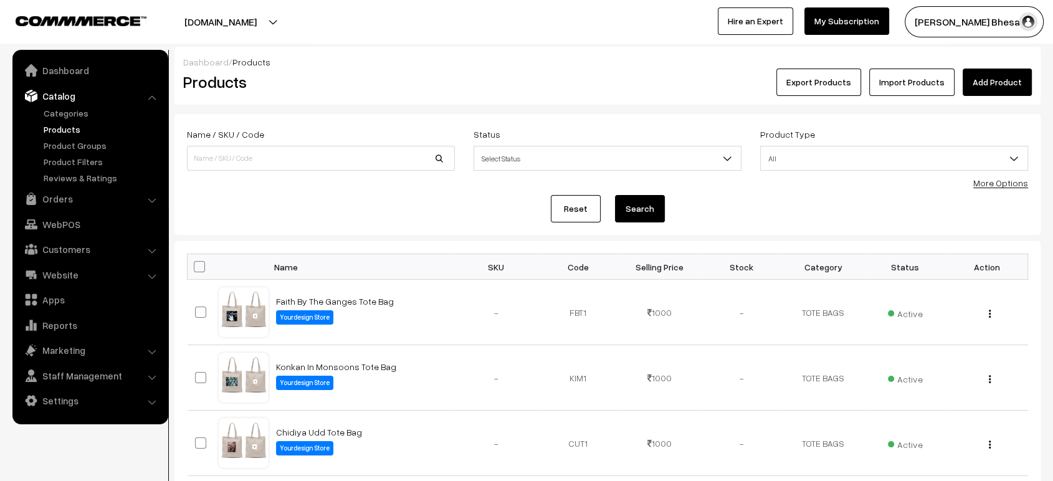
click at [723, 184] on form "Name / SKU / Code Status Select Status Active Inactive Select Status Product Ty…" at bounding box center [607, 174] width 866 height 121
click at [1008, 182] on link "More Options" at bounding box center [1000, 183] width 55 height 11
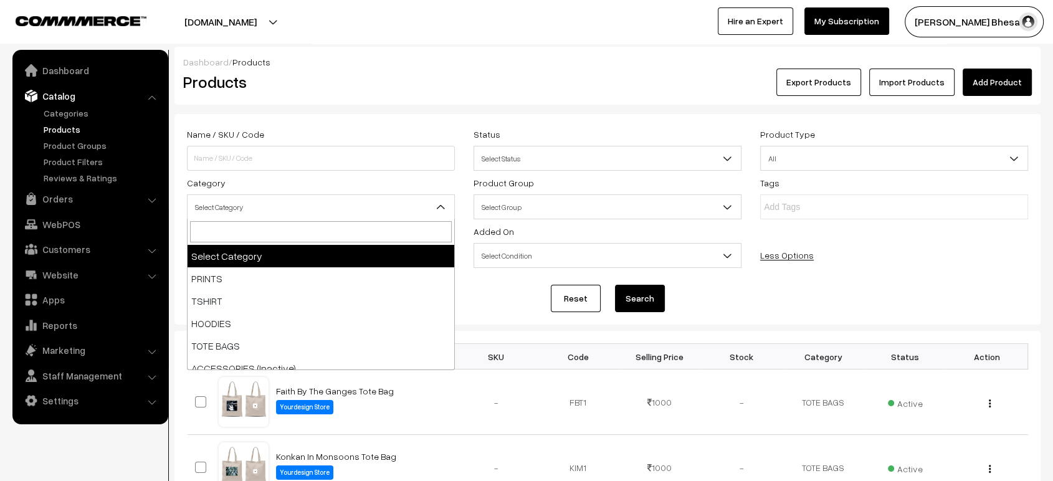
click at [414, 202] on span "Select Category" at bounding box center [320, 207] width 267 height 22
